Goal: Task Accomplishment & Management: Manage account settings

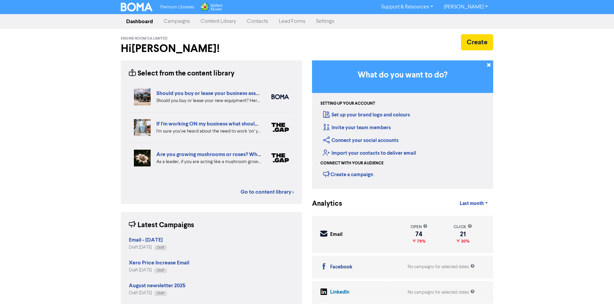
click at [328, 21] on link "Settings" at bounding box center [325, 21] width 29 height 13
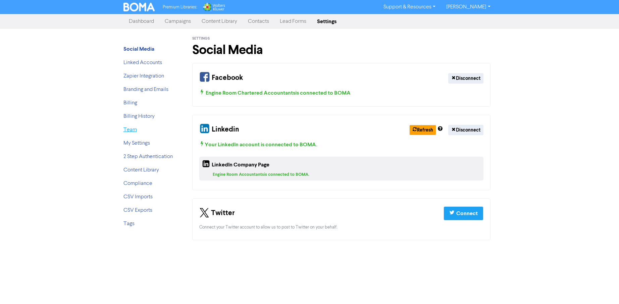
click at [124, 132] on link "Team" at bounding box center [130, 129] width 13 height 5
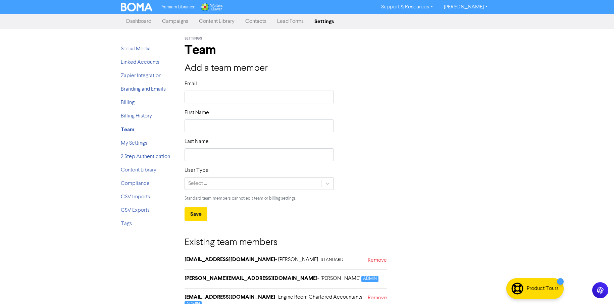
click at [136, 22] on link "Dashboard" at bounding box center [139, 21] width 36 height 13
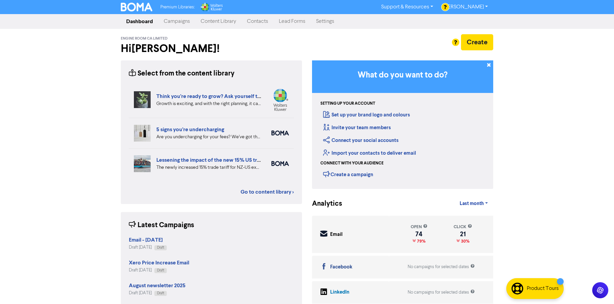
click at [176, 22] on link "Campaigns" at bounding box center [176, 21] width 37 height 13
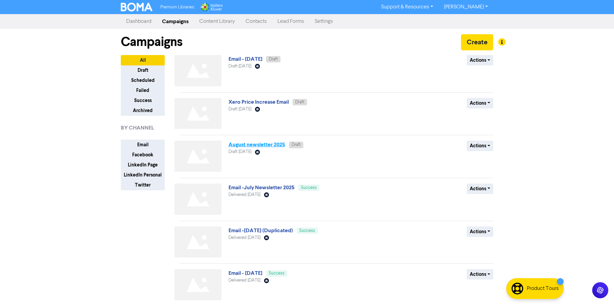
click at [264, 144] on link "August newsletter 2025" at bounding box center [257, 144] width 57 height 7
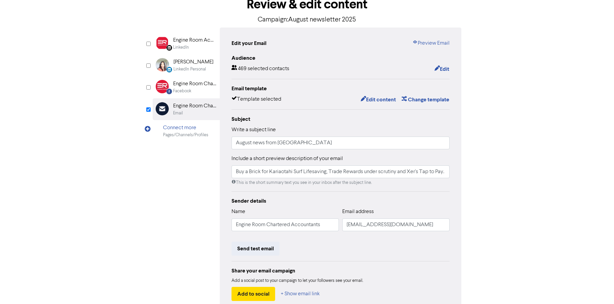
scroll to position [43, 0]
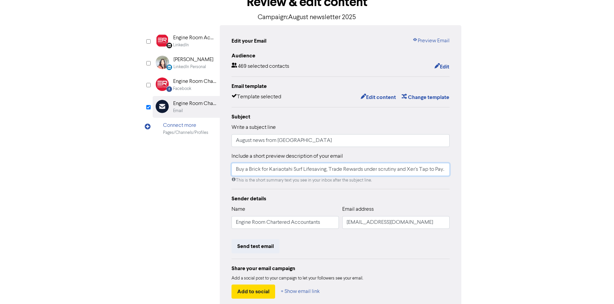
click at [418, 169] on input "Buy a Brick for Kariaotahi Surf Lifesaving, Trade Rewards under scrutiny and Xe…" at bounding box center [341, 169] width 218 height 13
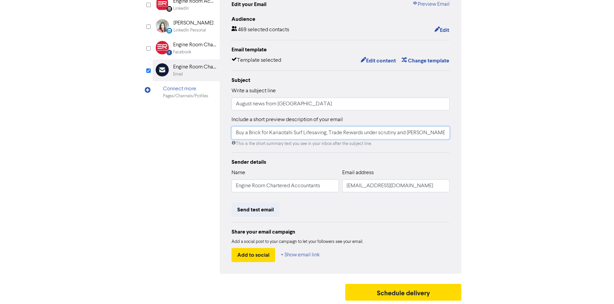
scroll to position [80, 0]
type input "Buy a Brick for Kariaotahi Surf Lifesaving, Trade Rewards under scrutiny and [P…"
click at [378, 62] on button "Edit content" at bounding box center [379, 61] width 36 height 9
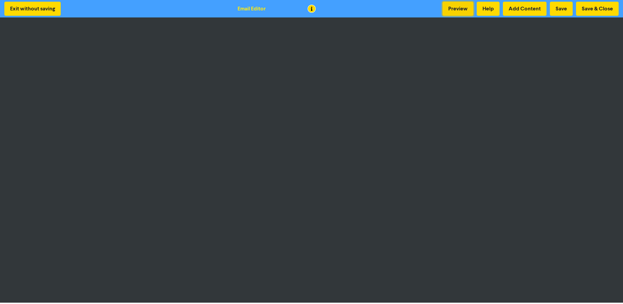
click at [456, 9] on button "Preview" at bounding box center [458, 9] width 31 height 14
click at [561, 10] on button "Save" at bounding box center [561, 9] width 23 height 14
click at [459, 9] on button "Preview" at bounding box center [458, 9] width 31 height 14
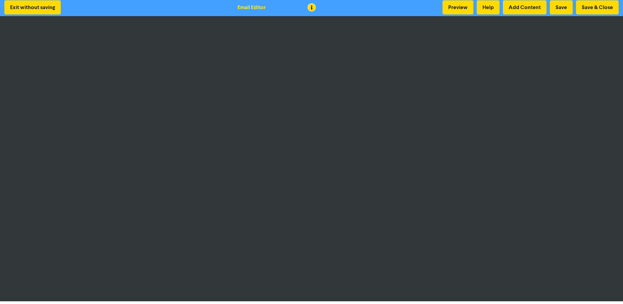
scroll to position [0, 0]
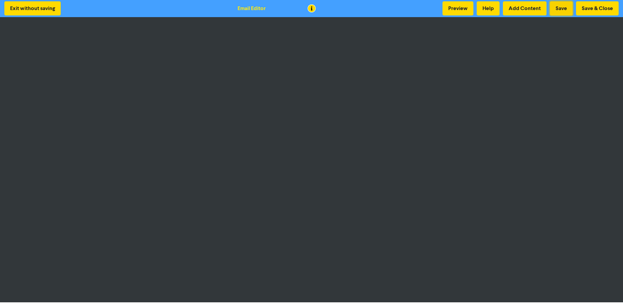
click at [563, 9] on button "Save" at bounding box center [561, 8] width 23 height 14
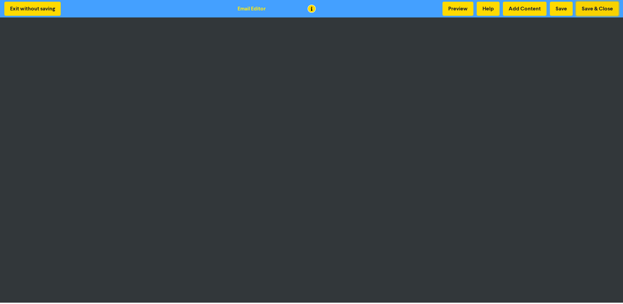
click at [593, 8] on button "Save & Close" at bounding box center [597, 9] width 43 height 14
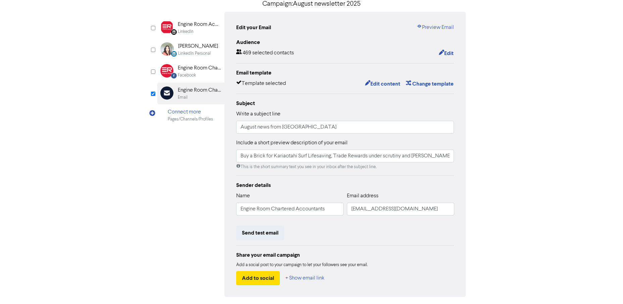
scroll to position [80, 0]
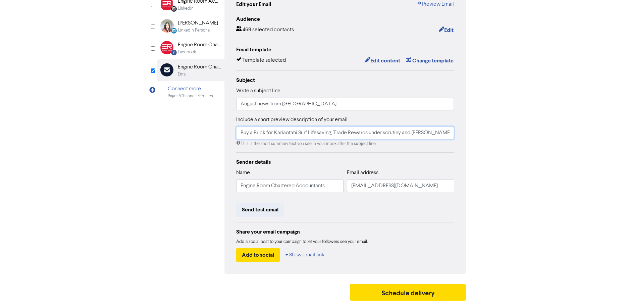
click at [253, 134] on input "Buy a Brick for Kariaotahi Surf Lifesaving, Trade Rewards under scrutiny and [P…" at bounding box center [345, 133] width 218 height 13
click at [241, 132] on input "Buy a Brick for Kariaotahi Surf Lifesaving, Trade Rewards under scrutiny and [P…" at bounding box center [345, 133] width 218 height 13
drag, startPoint x: 343, startPoint y: 132, endPoint x: 459, endPoint y: 131, distance: 116.5
click at [459, 131] on div "Edit your Email Preview Email Audience 469 selected contacts Edit Email templat…" at bounding box center [346, 131] width 242 height 285
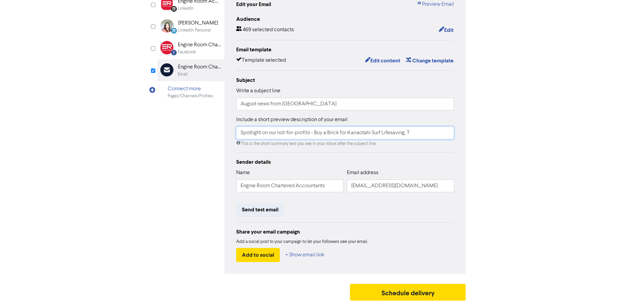
scroll to position [0, 0]
type input "Spotlight on our not-for-profits - Buy a Brick for Kariaotahi Surf Lifesaving."
click at [539, 126] on div "content review schedule Exit Review & edit content Campaign: August newsletter …" at bounding box center [311, 119] width 623 height 370
click at [271, 211] on button "Send test email" at bounding box center [260, 210] width 48 height 14
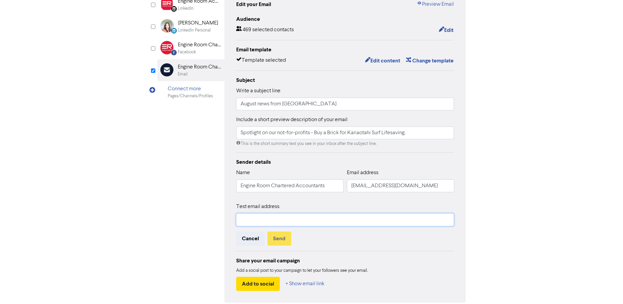
click at [270, 219] on input "text" at bounding box center [345, 219] width 218 height 13
type input "[PERSON_NAME][EMAIL_ADDRESS][DOMAIN_NAME]"
click at [282, 237] on button "Send" at bounding box center [280, 239] width 24 height 14
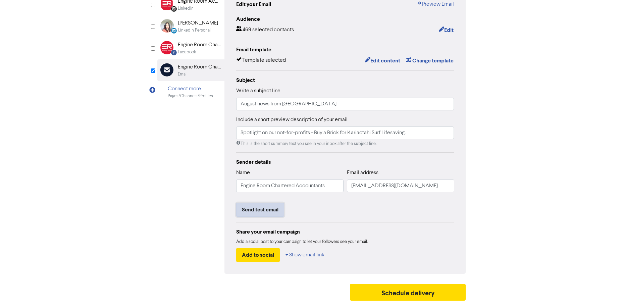
click at [263, 209] on button "Send test email" at bounding box center [260, 210] width 48 height 14
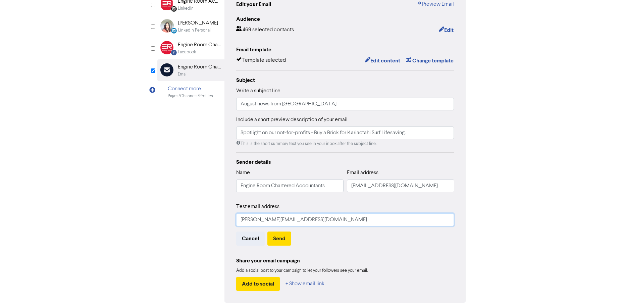
drag, startPoint x: 305, startPoint y: 220, endPoint x: 227, endPoint y: 219, distance: 78.2
click at [227, 219] on div "Edit your Email Preview Email Audience 469 selected contacts Edit Email templat…" at bounding box center [346, 146] width 242 height 314
drag, startPoint x: 304, startPoint y: 219, endPoint x: 214, endPoint y: 217, distance: 89.6
click at [214, 217] on div "LinkedIn Page Created with Sketch. Engine Room Accountants LinkedIn LinkedIn Pe…" at bounding box center [311, 145] width 309 height 314
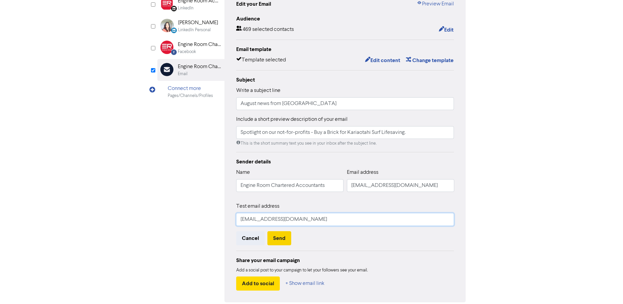
type input "philippa@engineroomca.co.nz"
click at [278, 241] on button "Send" at bounding box center [280, 238] width 24 height 14
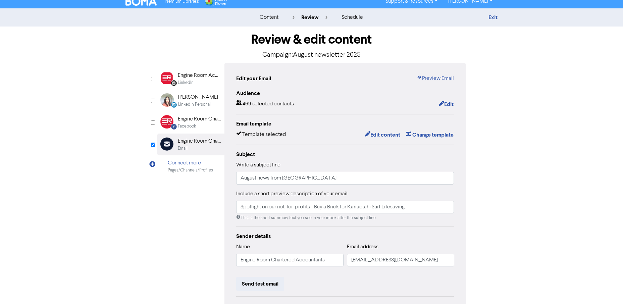
scroll to position [0, 0]
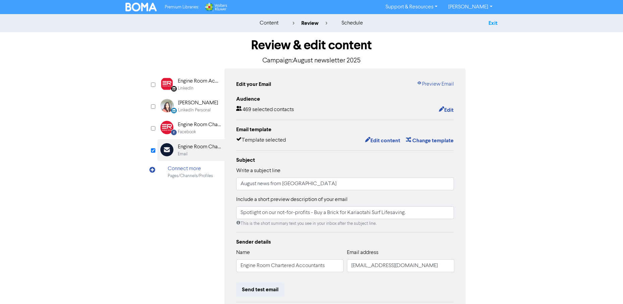
click at [495, 22] on link "Exit" at bounding box center [493, 23] width 9 height 7
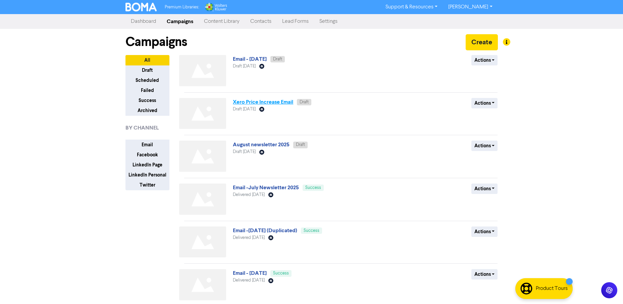
click at [282, 101] on link "Xero Price Increase Email" at bounding box center [263, 102] width 60 height 7
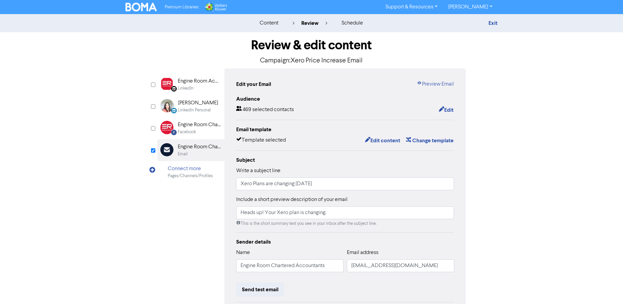
scroll to position [58, 0]
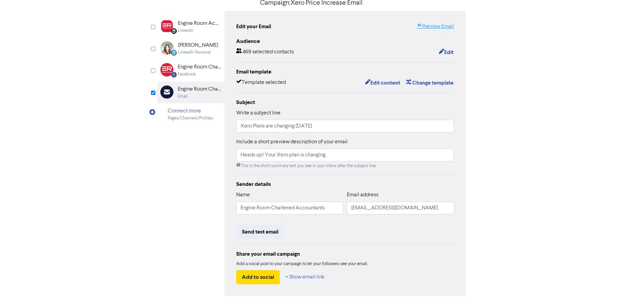
click at [440, 26] on link "Preview Email" at bounding box center [435, 26] width 37 height 8
click at [387, 80] on button "Edit content" at bounding box center [383, 83] width 36 height 9
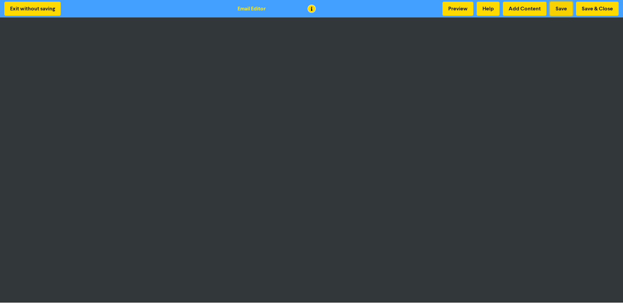
click at [564, 7] on button "Save" at bounding box center [561, 9] width 23 height 14
click at [599, 10] on button "Save & Close" at bounding box center [597, 9] width 43 height 14
click at [583, 11] on button "Save & Close" at bounding box center [597, 9] width 43 height 14
click at [592, 9] on button "Save & Close" at bounding box center [597, 9] width 43 height 14
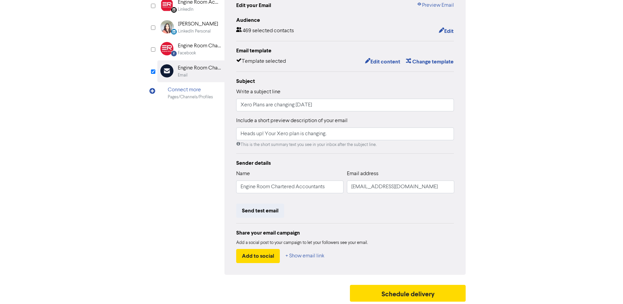
scroll to position [80, 0]
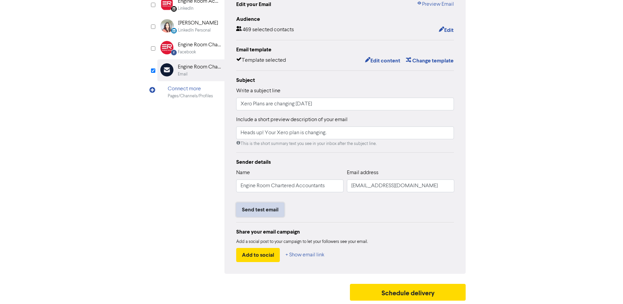
click at [265, 207] on button "Send test email" at bounding box center [260, 210] width 48 height 14
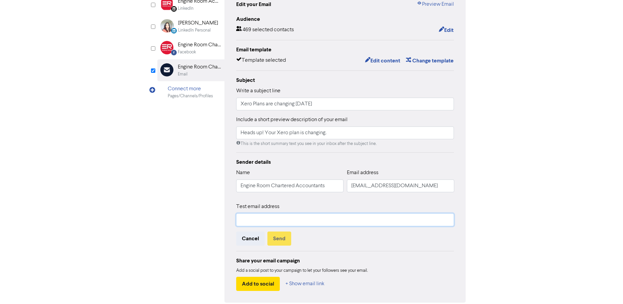
click at [256, 220] on input "text" at bounding box center [345, 219] width 218 height 13
type input "[PERSON_NAME][EMAIL_ADDRESS][DOMAIN_NAME]"
click at [277, 237] on button "Send" at bounding box center [280, 239] width 24 height 14
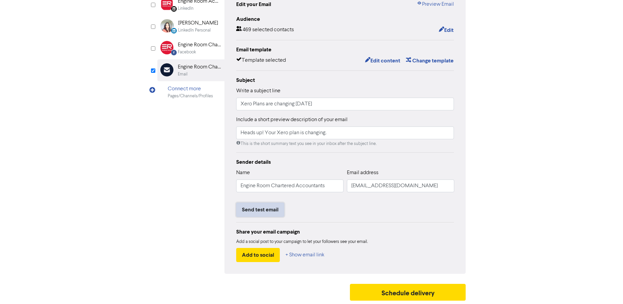
click at [245, 208] on button "Send test email" at bounding box center [260, 210] width 48 height 14
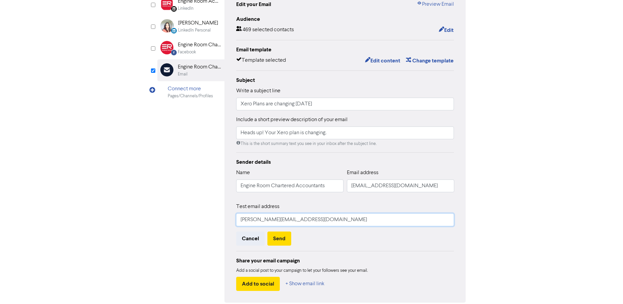
drag, startPoint x: 298, startPoint y: 220, endPoint x: 233, endPoint y: 218, distance: 65.1
click at [233, 218] on div "Edit your Email Preview Email Audience 469 selected contacts Edit Email templat…" at bounding box center [346, 146] width 242 height 314
type input "philippa@engineroomca.co.nz"
click at [277, 237] on button "Send" at bounding box center [280, 239] width 24 height 14
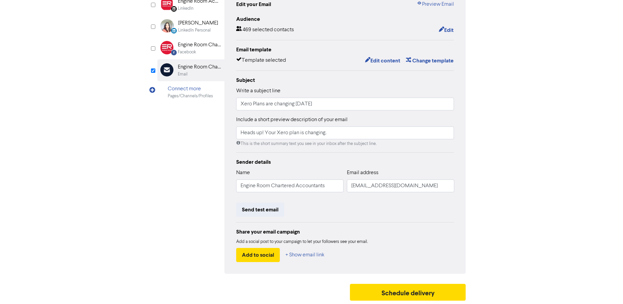
click at [520, 58] on div "content review schedule Exit Review & edit content Campaign: Xero Price Increas…" at bounding box center [311, 119] width 623 height 370
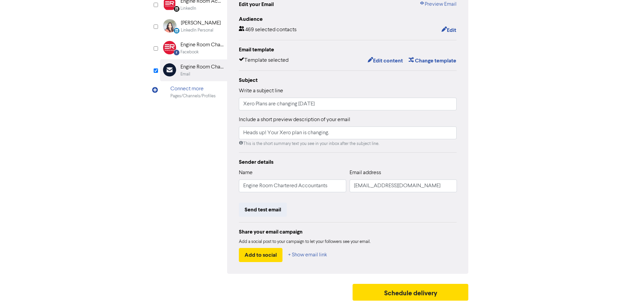
scroll to position [0, 0]
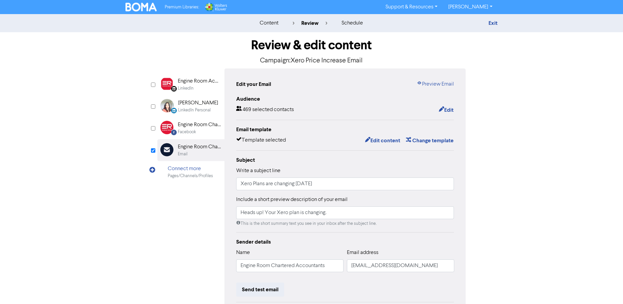
click at [525, 70] on div "content review schedule Exit Review & edit content Campaign: Xero Price Increas…" at bounding box center [311, 199] width 623 height 370
click at [495, 26] on link "Exit" at bounding box center [493, 23] width 9 height 7
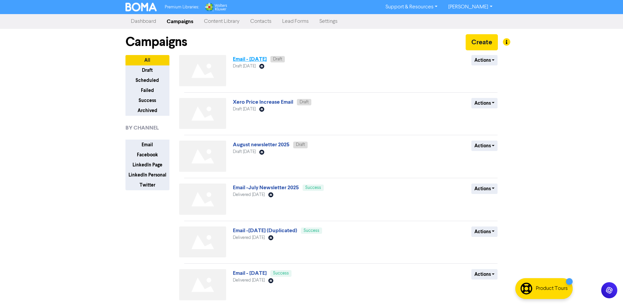
click at [258, 59] on link "Email - [DATE]" at bounding box center [250, 59] width 34 height 7
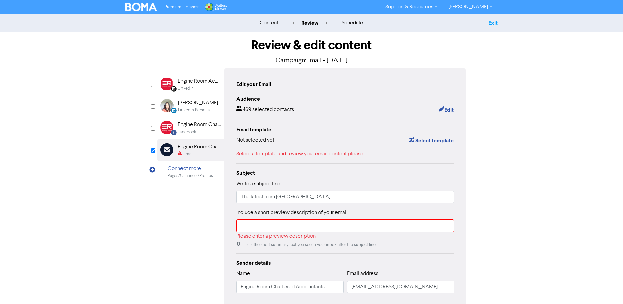
click at [493, 23] on link "Exit" at bounding box center [493, 23] width 9 height 7
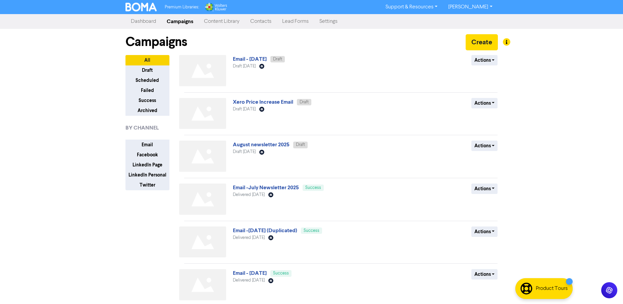
click at [470, 5] on div at bounding box center [311, 152] width 623 height 304
click at [470, 5] on link "[PERSON_NAME]" at bounding box center [470, 7] width 55 height 11
click at [469, 18] on button "Log Out" at bounding box center [469, 20] width 53 height 8
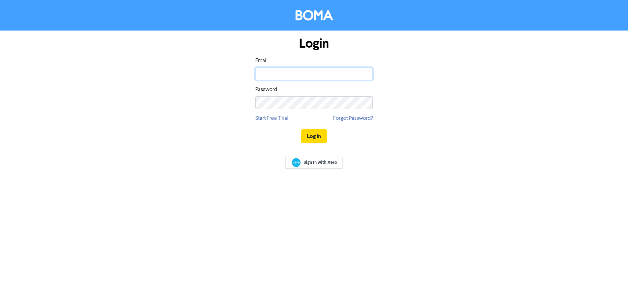
type input "[PERSON_NAME][EMAIL_ADDRESS][DOMAIN_NAME]"
